Goal: Information Seeking & Learning: Learn about a topic

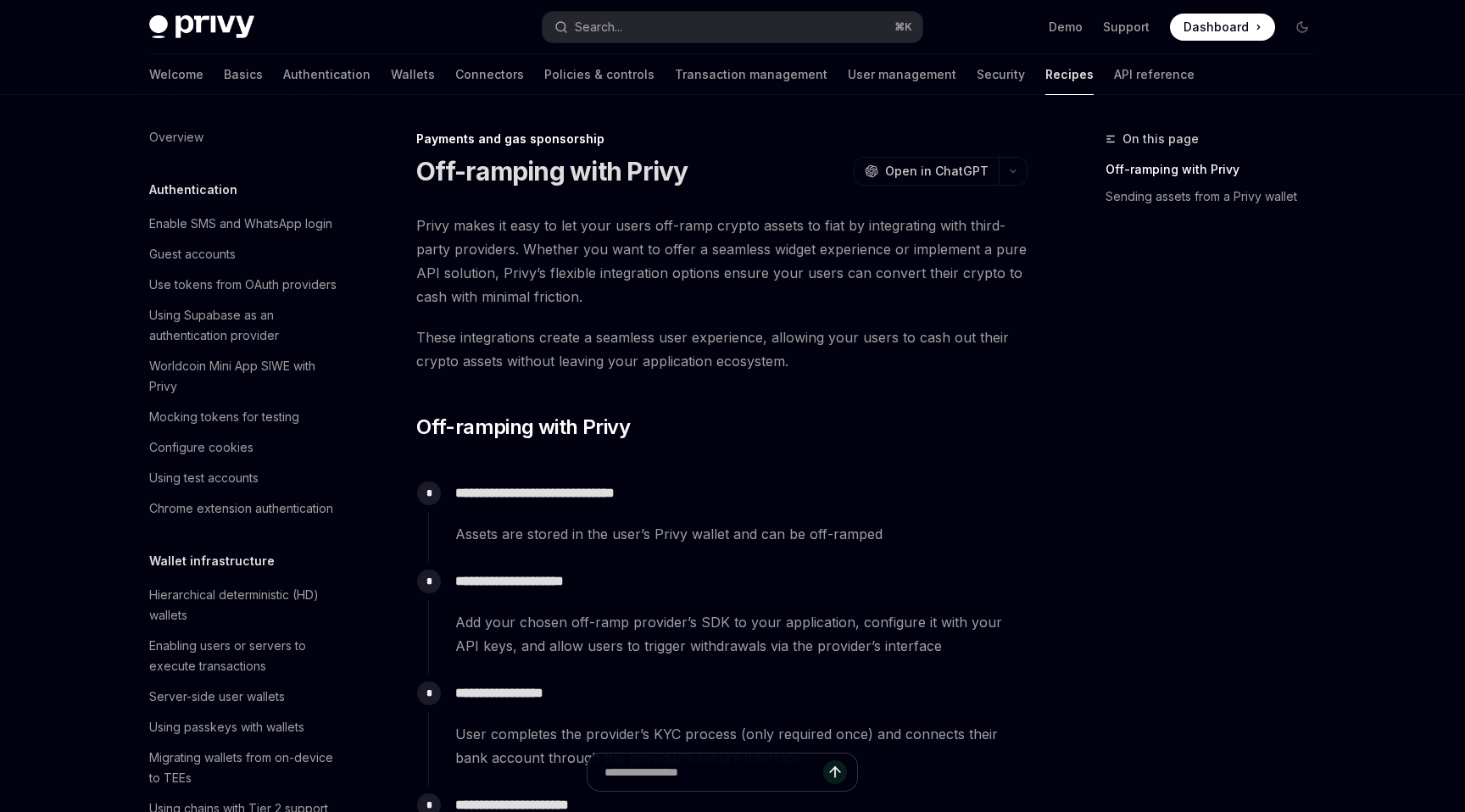
scroll to position [1372, 0]
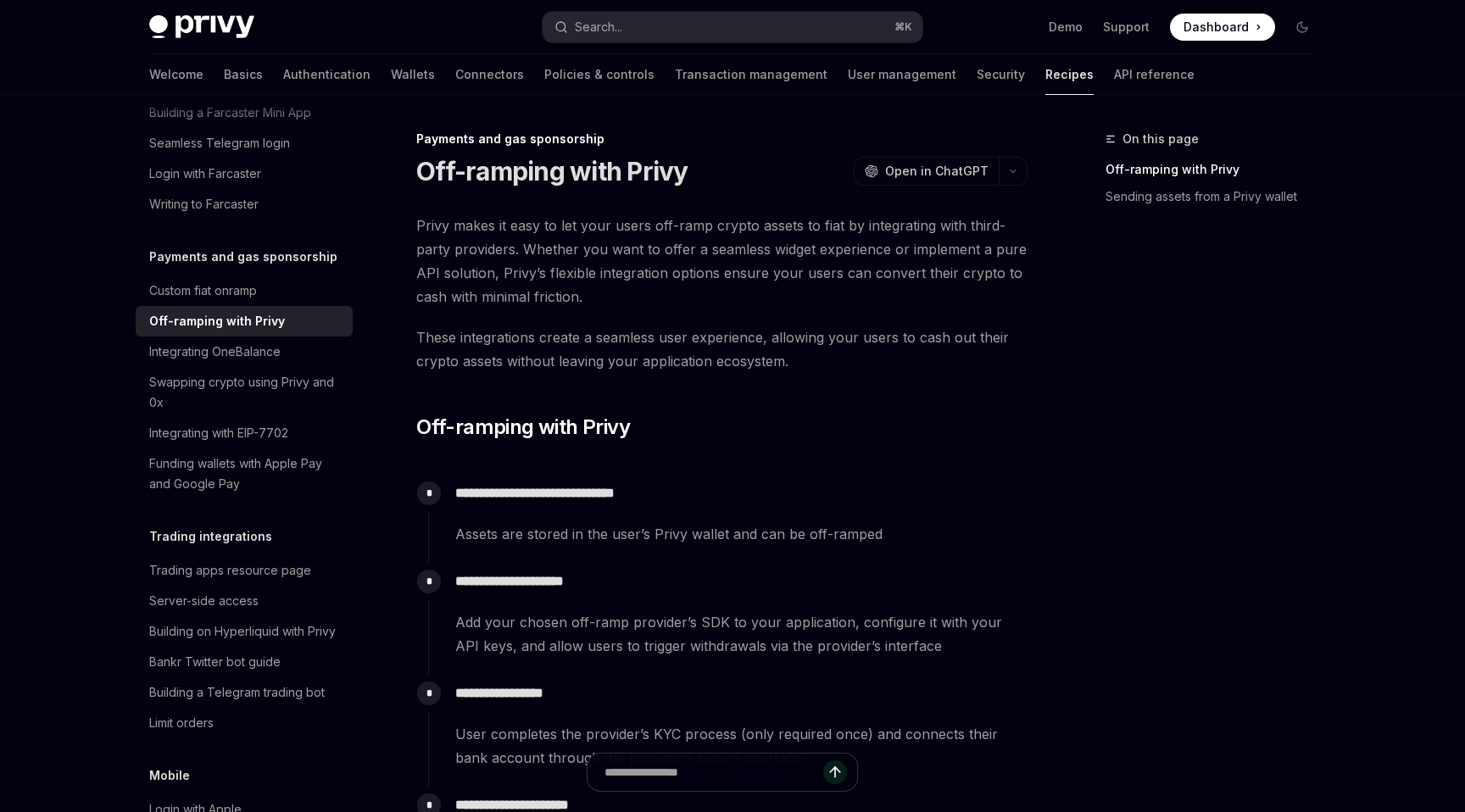
click at [783, 38] on button "Search... ⌘ K" at bounding box center [732, 27] width 380 height 31
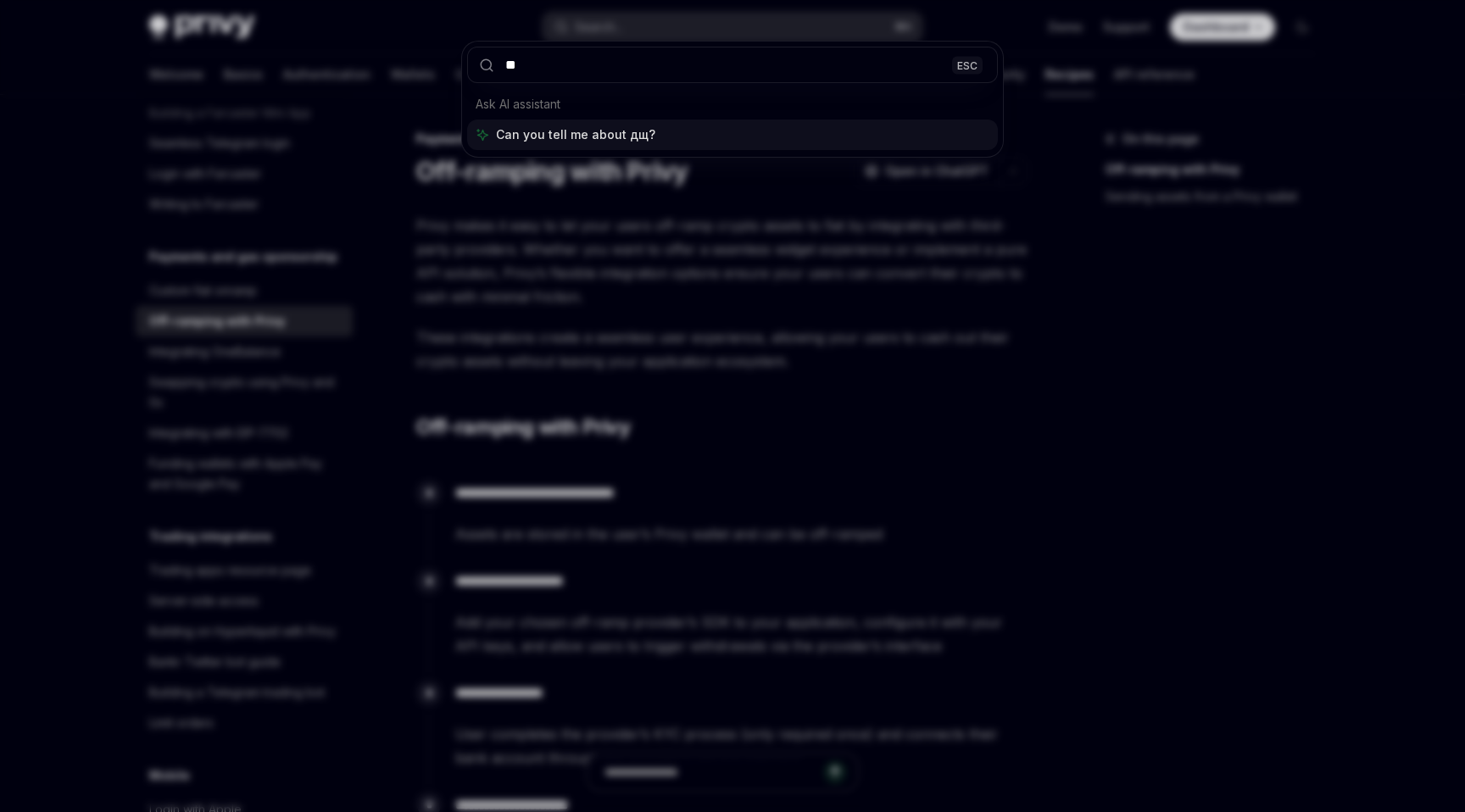
type input "*"
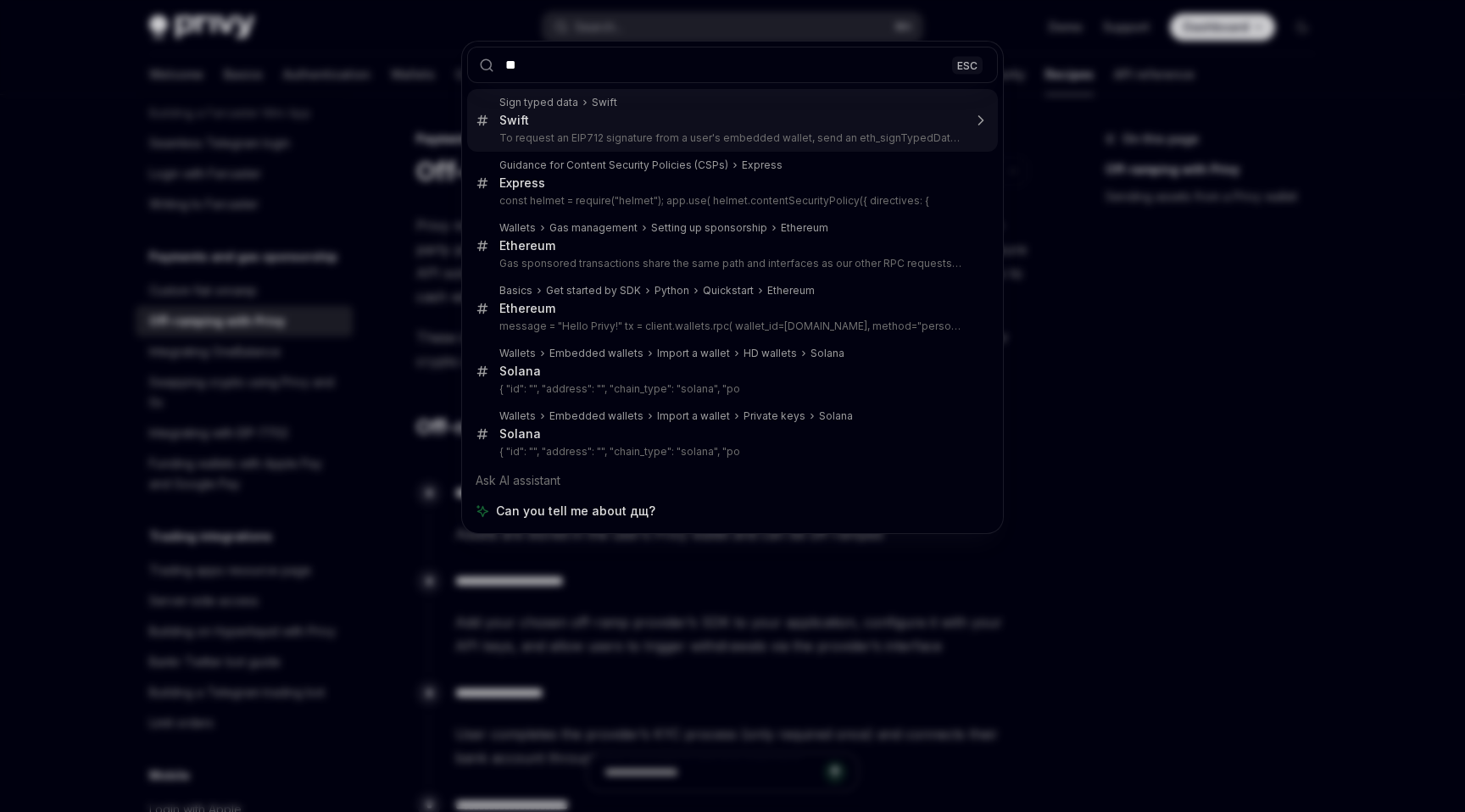
type input "*"
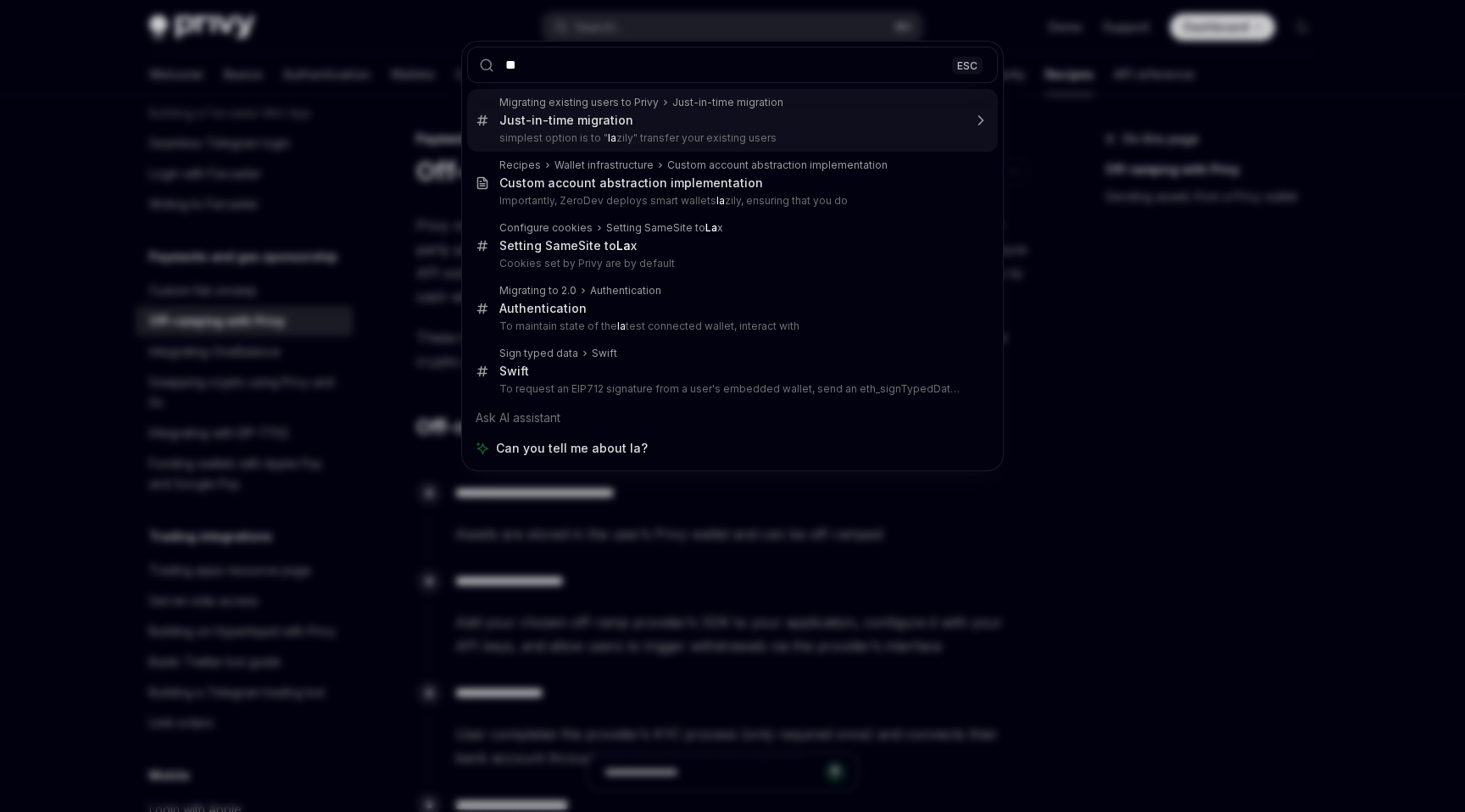
type input "*"
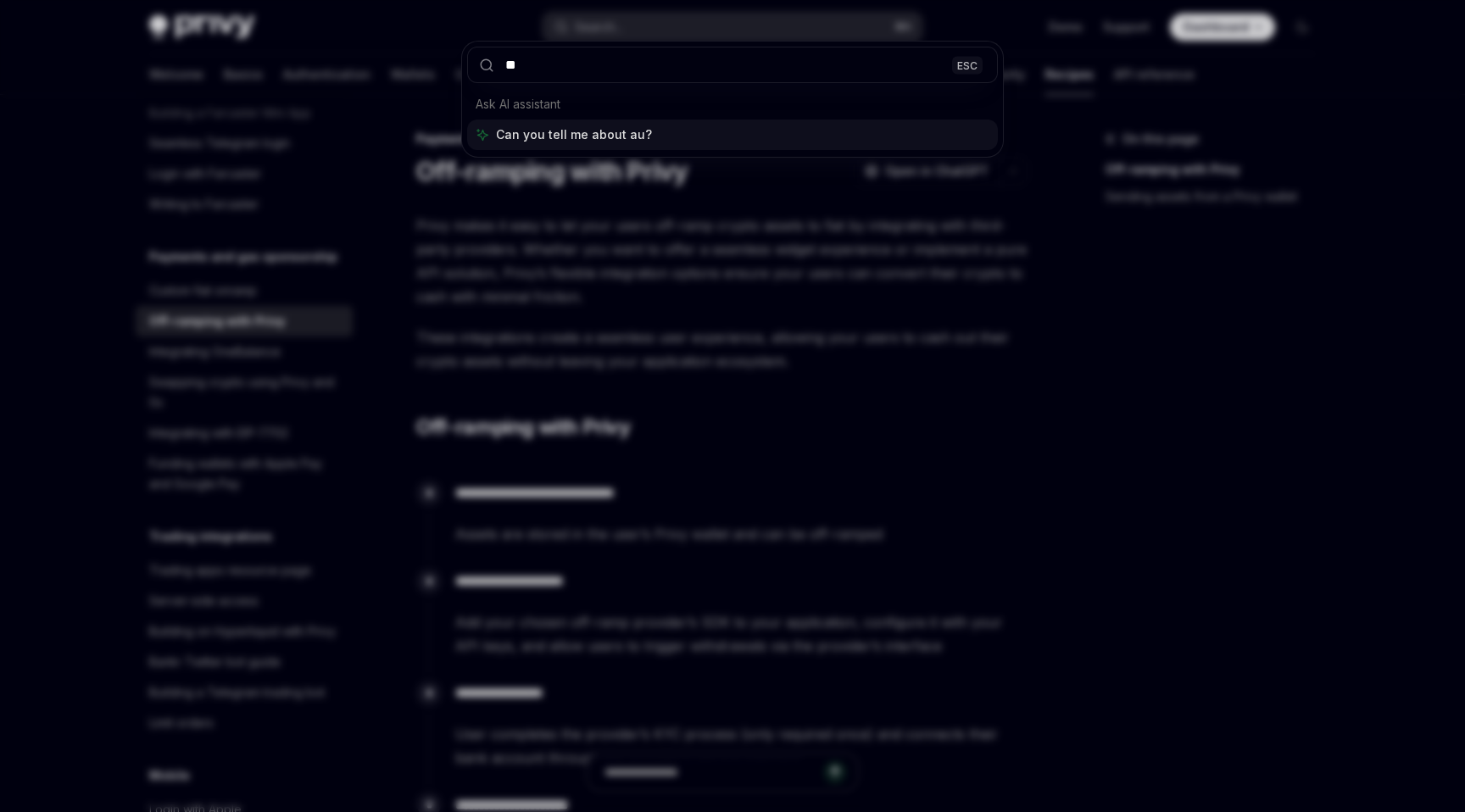
type input "*"
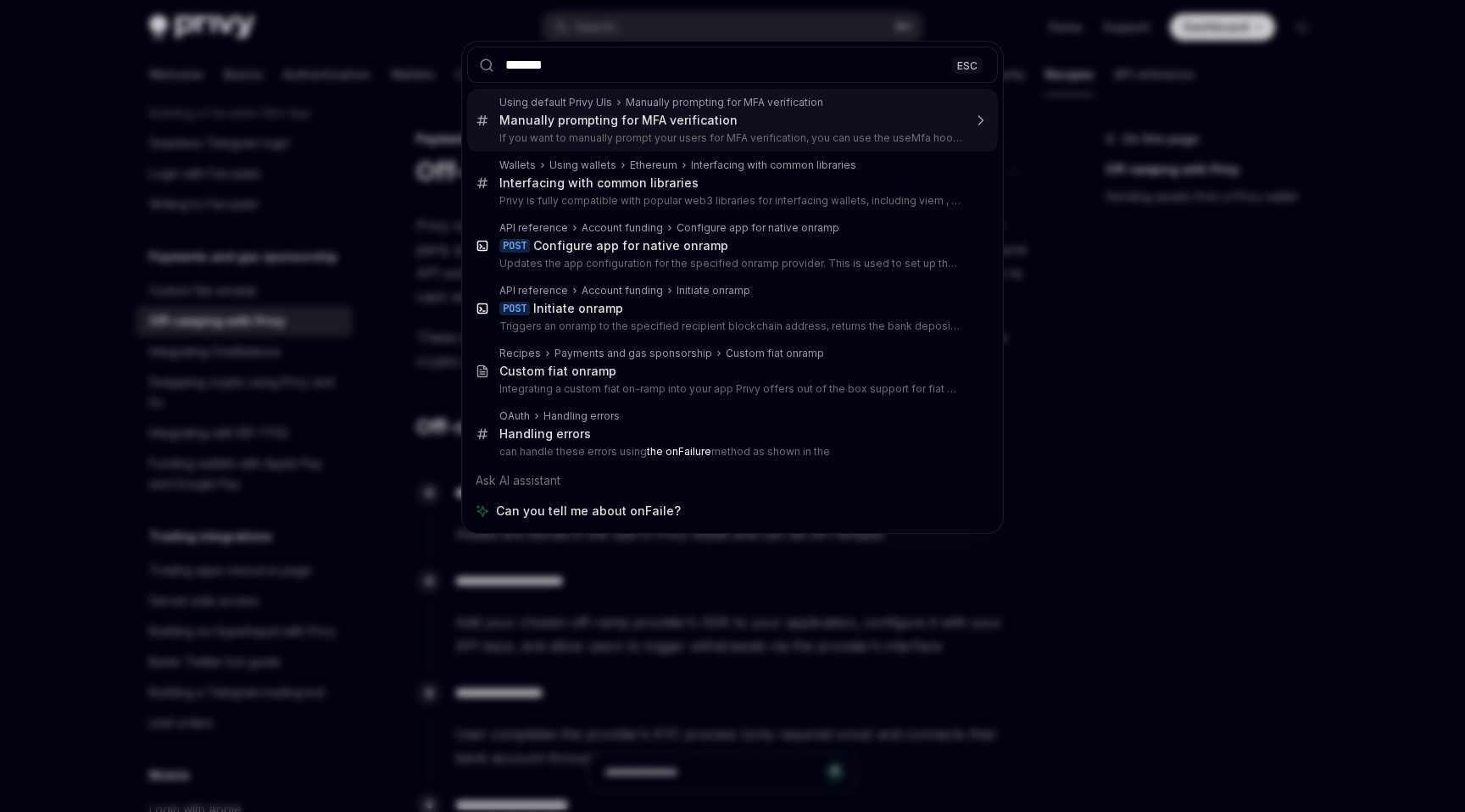
type input "******"
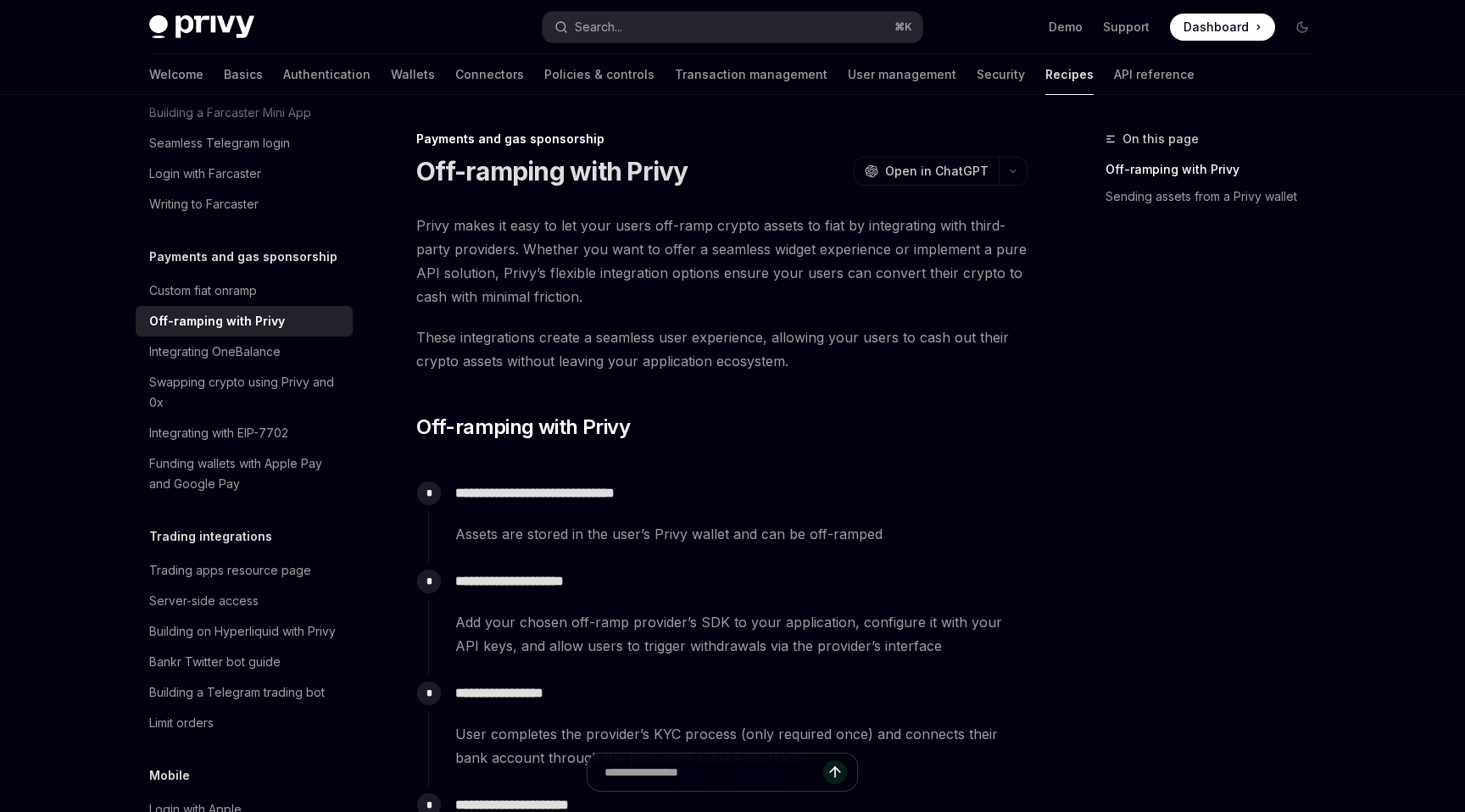
type textarea "*"
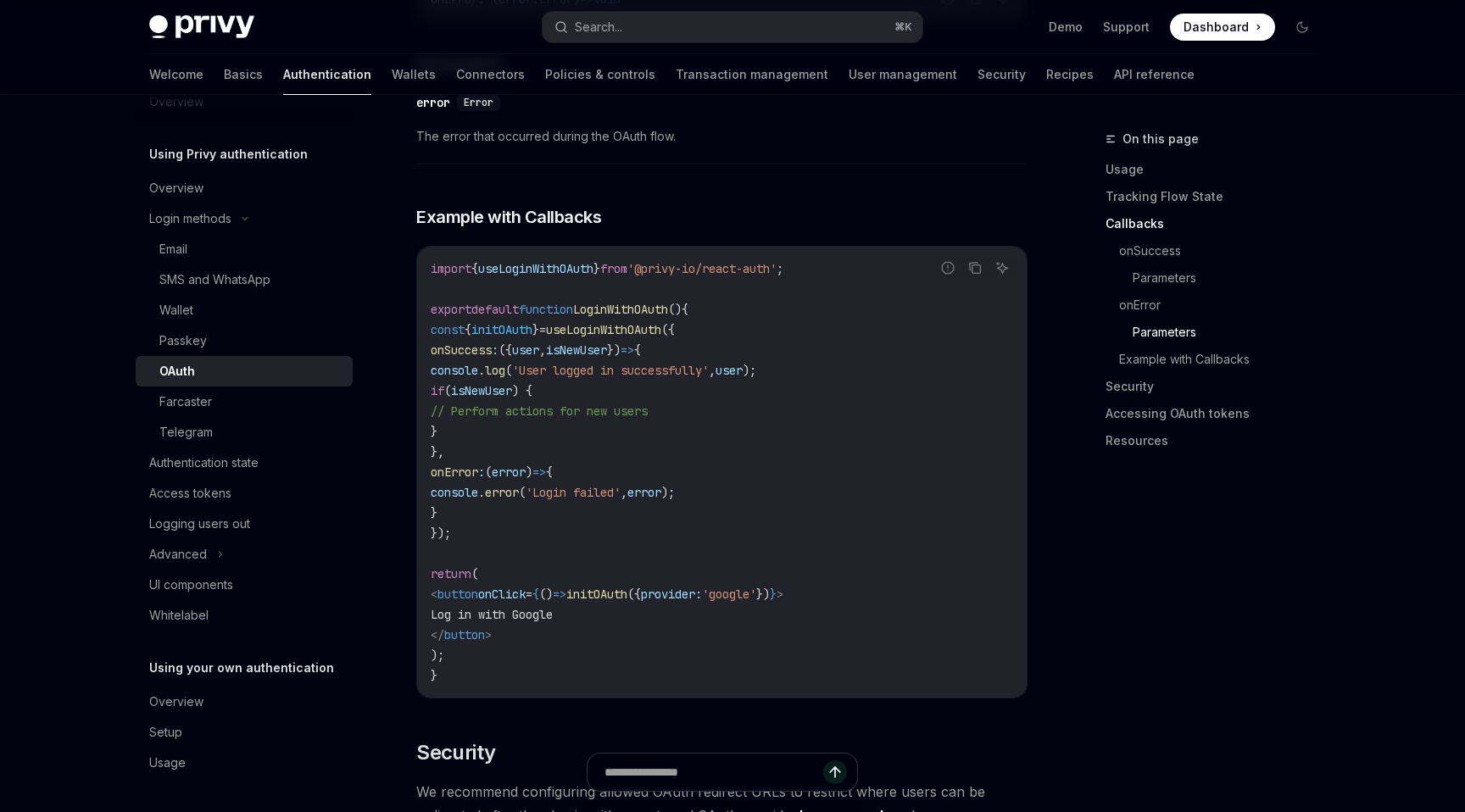
scroll to position [3011, 0]
